Goal: Feedback & Contribution: Leave review/rating

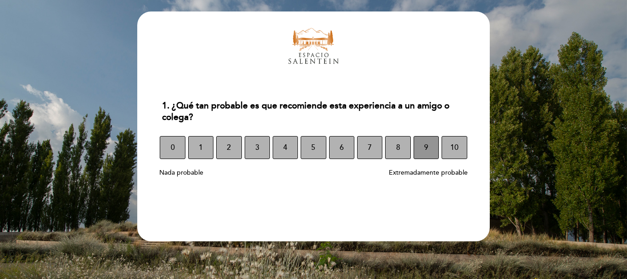
click at [418, 149] on button "9" at bounding box center [426, 147] width 25 height 23
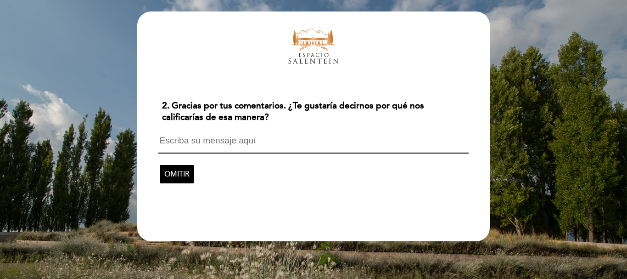
click at [199, 141] on textarea at bounding box center [313, 144] width 310 height 17
drag, startPoint x: 185, startPoint y: 140, endPoint x: 202, endPoint y: 146, distance: 18.4
click at [184, 140] on textarea "beto , una persona exepcional" at bounding box center [313, 144] width 310 height 17
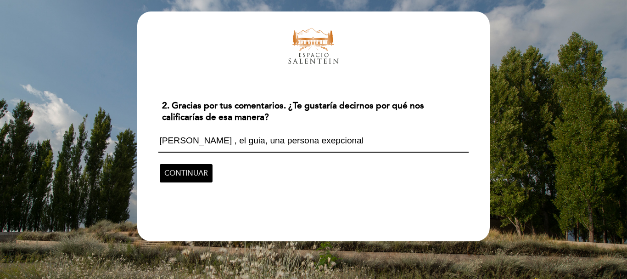
type textarea "[PERSON_NAME] , el guia, una persona exepcional"
click at [181, 174] on span "CONTINUAR" at bounding box center [186, 173] width 44 height 26
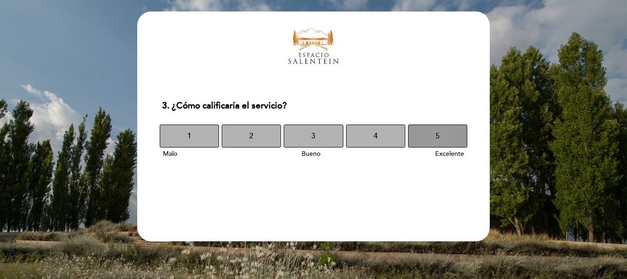
click at [444, 142] on button "5" at bounding box center [437, 135] width 59 height 23
click at [443, 139] on button "5" at bounding box center [437, 135] width 59 height 23
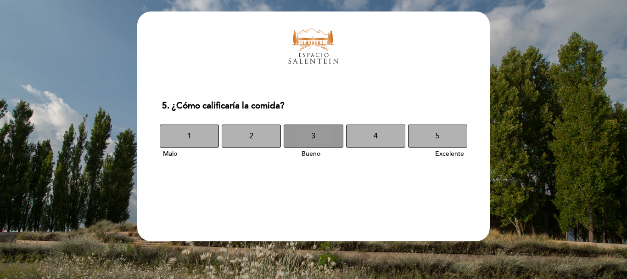
click at [312, 139] on span "3" at bounding box center [313, 136] width 4 height 26
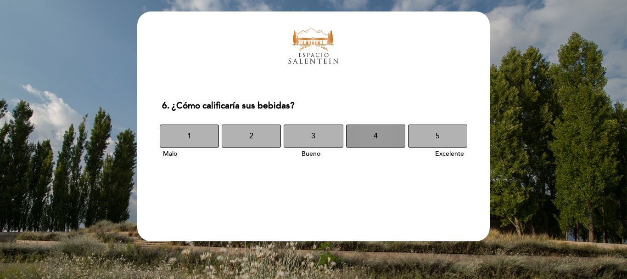
click at [377, 140] on span "4" at bounding box center [376, 136] width 4 height 26
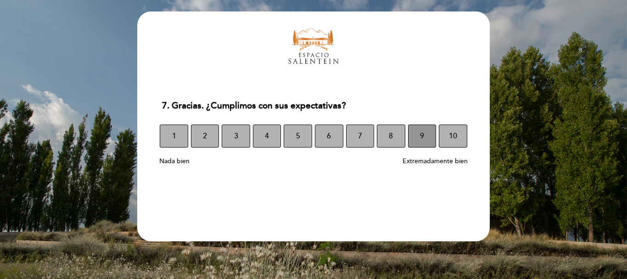
click at [420, 140] on span "9" at bounding box center [422, 136] width 4 height 26
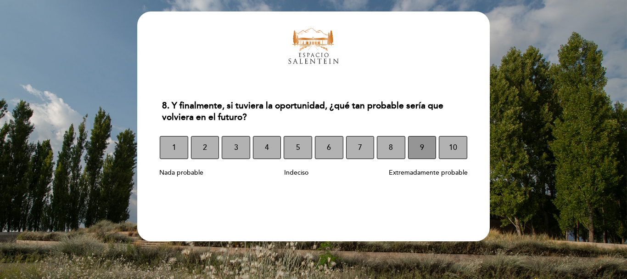
click at [425, 147] on button "9" at bounding box center [422, 147] width 28 height 23
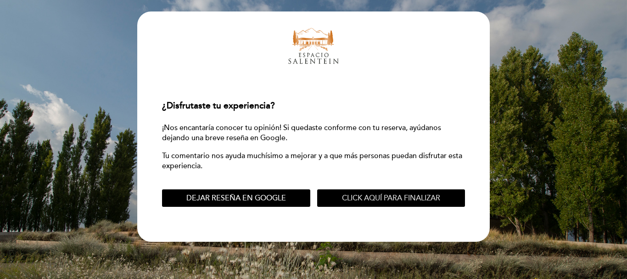
click at [352, 200] on span "Click aquí para finalizar" at bounding box center [391, 197] width 98 height 9
